Goal: Task Accomplishment & Management: Complete application form

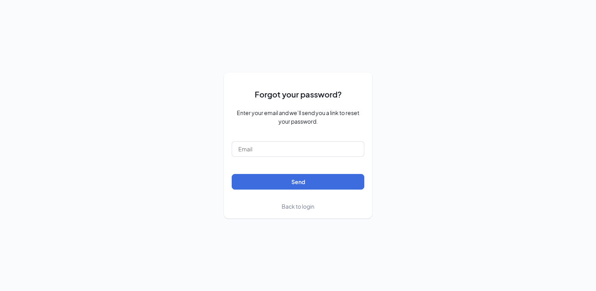
click at [297, 207] on span "Back to login" at bounding box center [297, 206] width 33 height 7
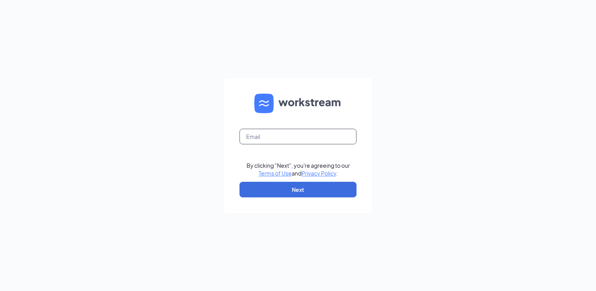
click at [281, 141] on input "text" at bounding box center [297, 137] width 117 height 16
type input "zaxbysduncan@gmail.com"
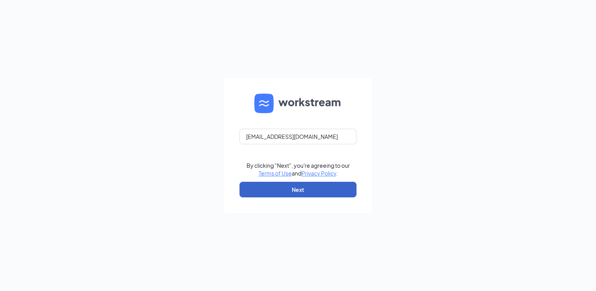
click at [276, 193] on button "Next" at bounding box center [297, 190] width 117 height 16
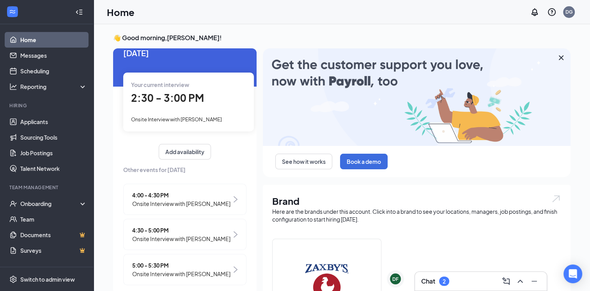
scroll to position [20, 0]
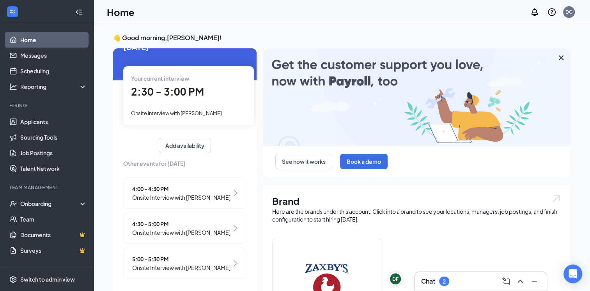
click at [185, 98] on div "2:30 - 3:00 PM" at bounding box center [188, 92] width 115 height 16
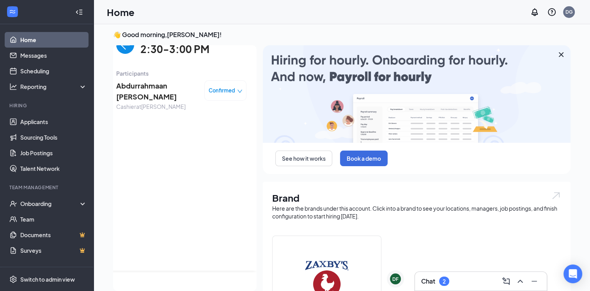
scroll to position [0, 0]
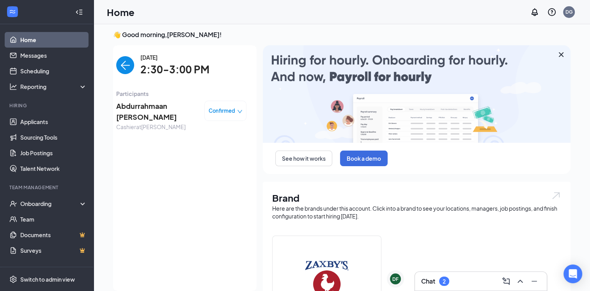
click at [213, 111] on span "Confirmed" at bounding box center [222, 111] width 27 height 8
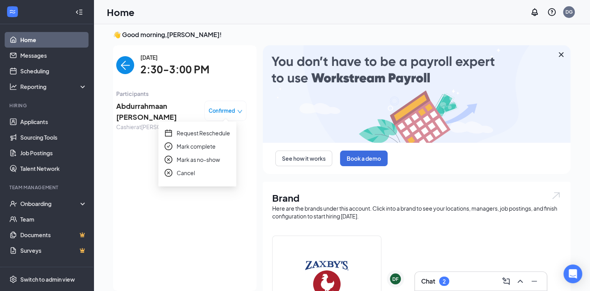
click at [204, 145] on span "Mark complete" at bounding box center [196, 146] width 39 height 9
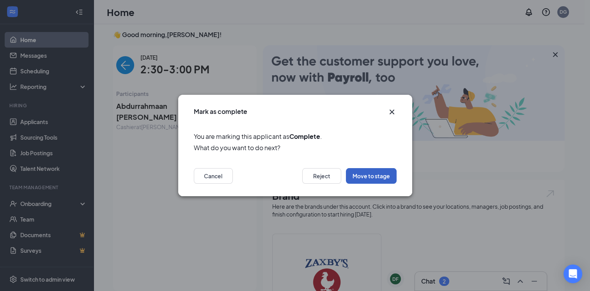
click at [363, 174] on button "Move to stage" at bounding box center [371, 176] width 51 height 16
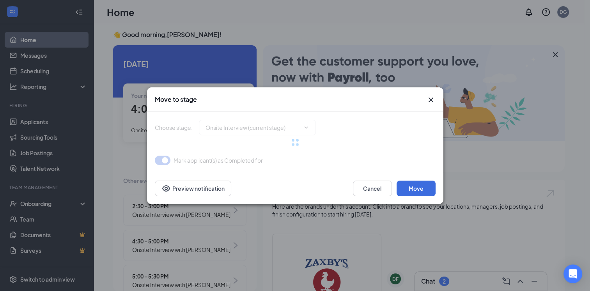
type input "Hiring Complete (next stage)"
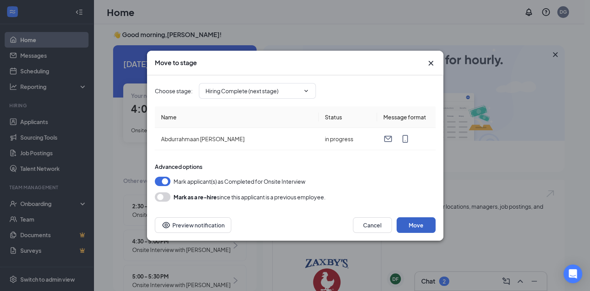
click at [426, 226] on button "Move" at bounding box center [415, 225] width 39 height 16
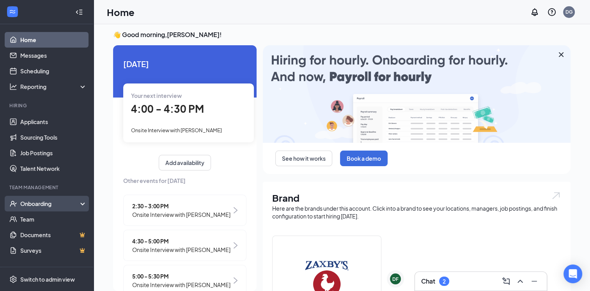
click at [51, 202] on div "Onboarding" at bounding box center [50, 204] width 60 height 8
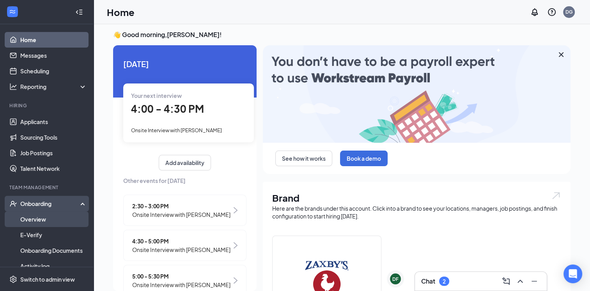
click at [37, 218] on link "Overview" at bounding box center [53, 219] width 67 height 16
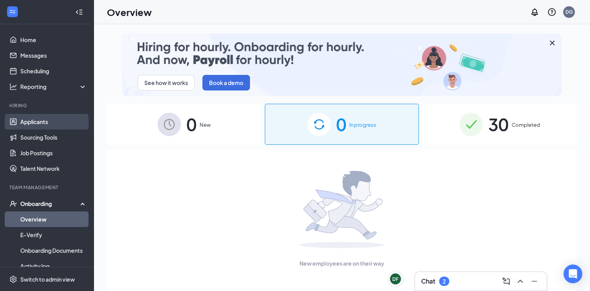
click at [44, 122] on link "Applicants" at bounding box center [53, 122] width 67 height 16
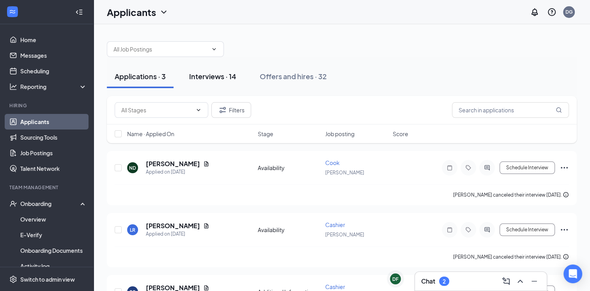
click at [214, 76] on div "Interviews · 14" at bounding box center [212, 76] width 47 height 10
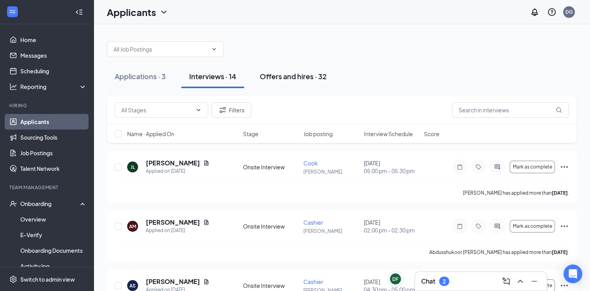
click at [269, 73] on div "Offers and hires · 32" at bounding box center [293, 76] width 67 height 10
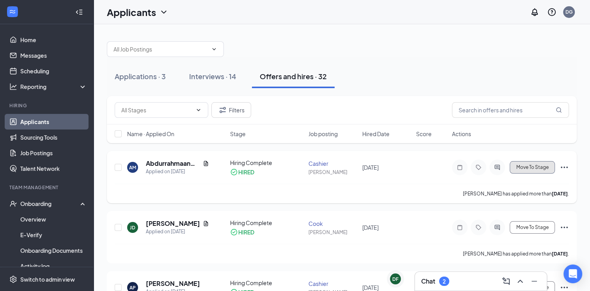
click at [539, 170] on button "Move To Stage" at bounding box center [532, 167] width 45 height 12
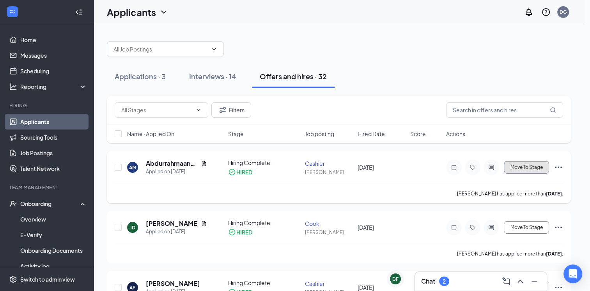
type input "Hiring Complete (current stage)"
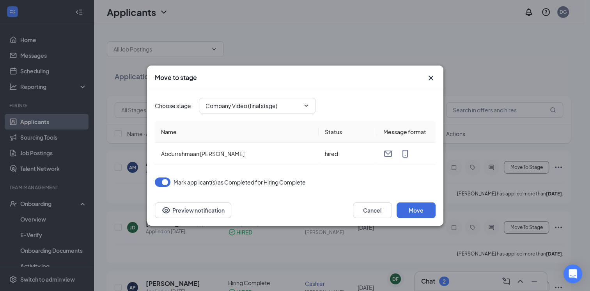
click at [434, 78] on icon "Cross" at bounding box center [430, 77] width 9 height 9
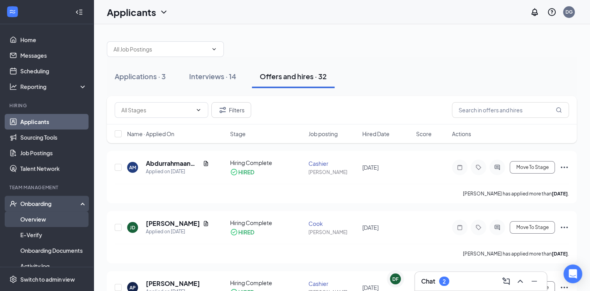
click at [42, 219] on link "Overview" at bounding box center [53, 219] width 67 height 16
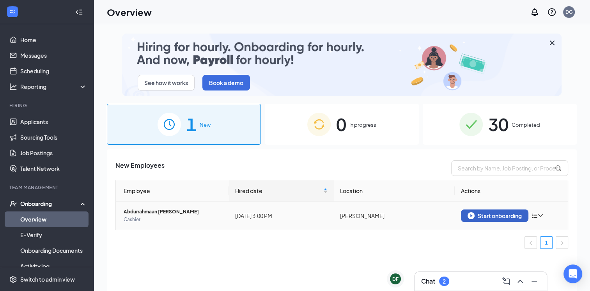
click at [483, 214] on div "Start onboarding" at bounding box center [494, 215] width 54 height 7
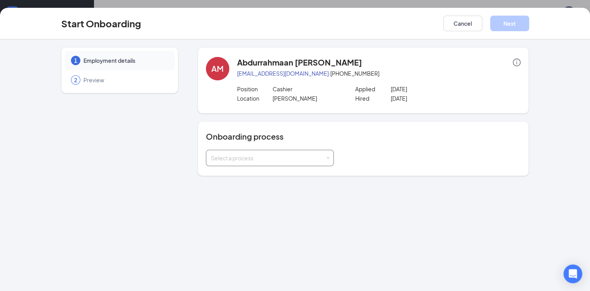
click at [271, 152] on div "Select a process" at bounding box center [270, 158] width 118 height 16
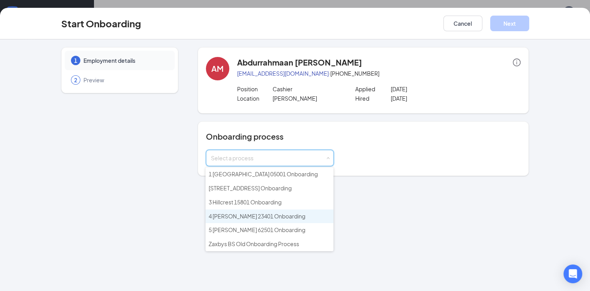
click at [250, 212] on span "4 Duncan 23401 Onboarding" at bounding box center [257, 215] width 97 height 7
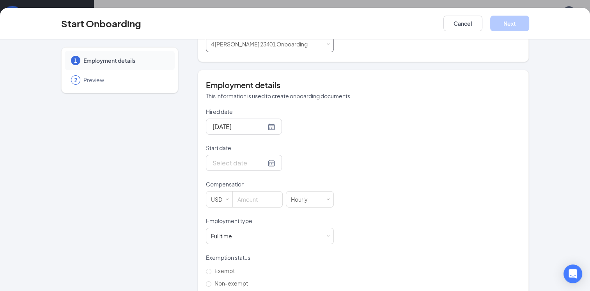
scroll to position [129, 0]
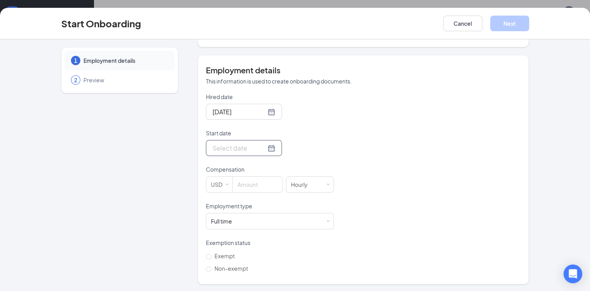
click at [237, 148] on input "Start date" at bounding box center [238, 148] width 53 height 10
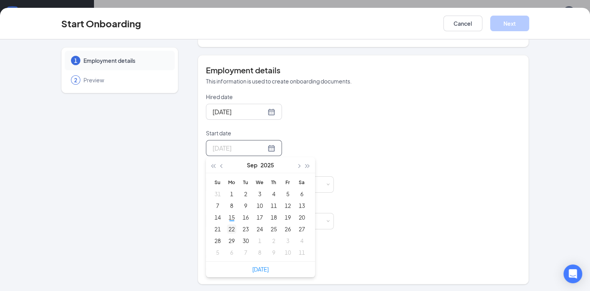
type input "Sep 22, 2025"
click at [230, 229] on div "22" at bounding box center [231, 228] width 9 height 9
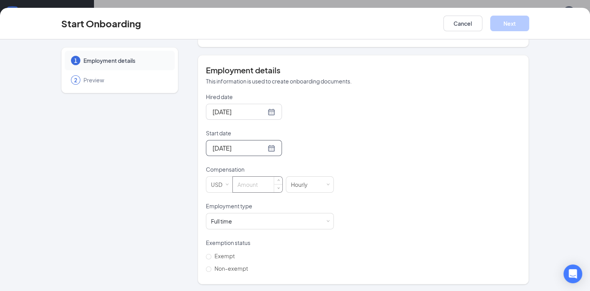
click at [245, 184] on input at bounding box center [258, 185] width 50 height 16
type input "8.75"
click at [326, 220] on span at bounding box center [328, 221] width 4 height 4
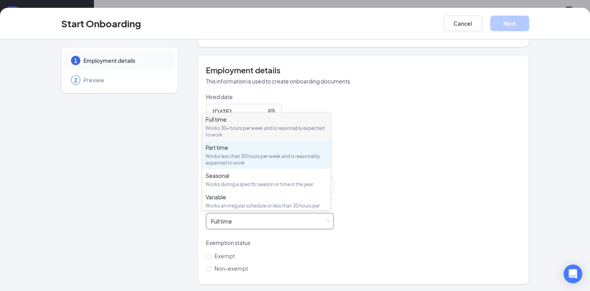
click at [298, 160] on div "Works less than 30 hours per week and is reasonably expected to work" at bounding box center [266, 159] width 122 height 13
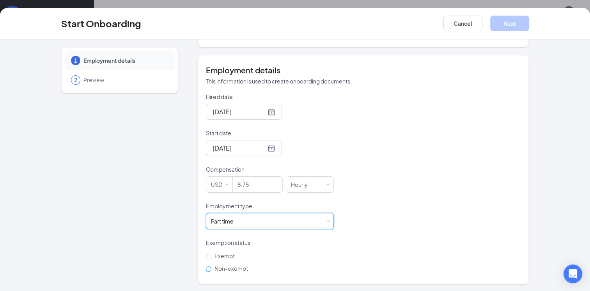
click at [206, 267] on input "Non-exempt" at bounding box center [208, 268] width 5 height 5
radio input "true"
click at [504, 19] on button "Next" at bounding box center [509, 24] width 39 height 16
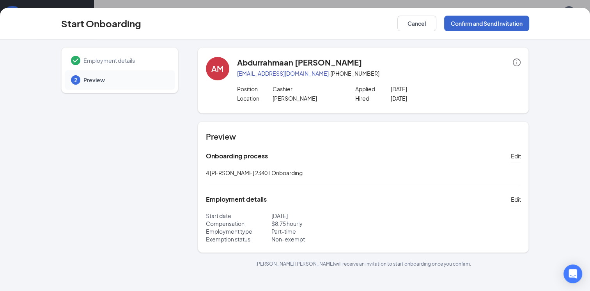
scroll to position [0, 0]
click at [488, 23] on button "Confirm and Send Invitation" at bounding box center [486, 24] width 85 height 16
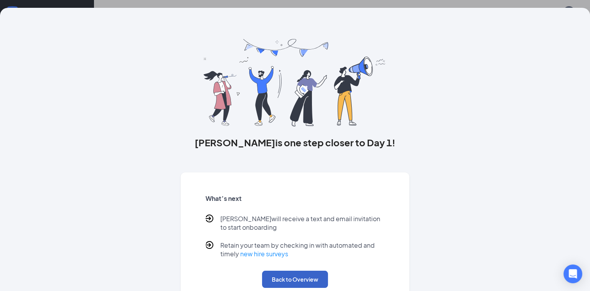
click at [314, 280] on button "Back to Overview" at bounding box center [295, 279] width 66 height 17
